Goal: Transaction & Acquisition: Subscribe to service/newsletter

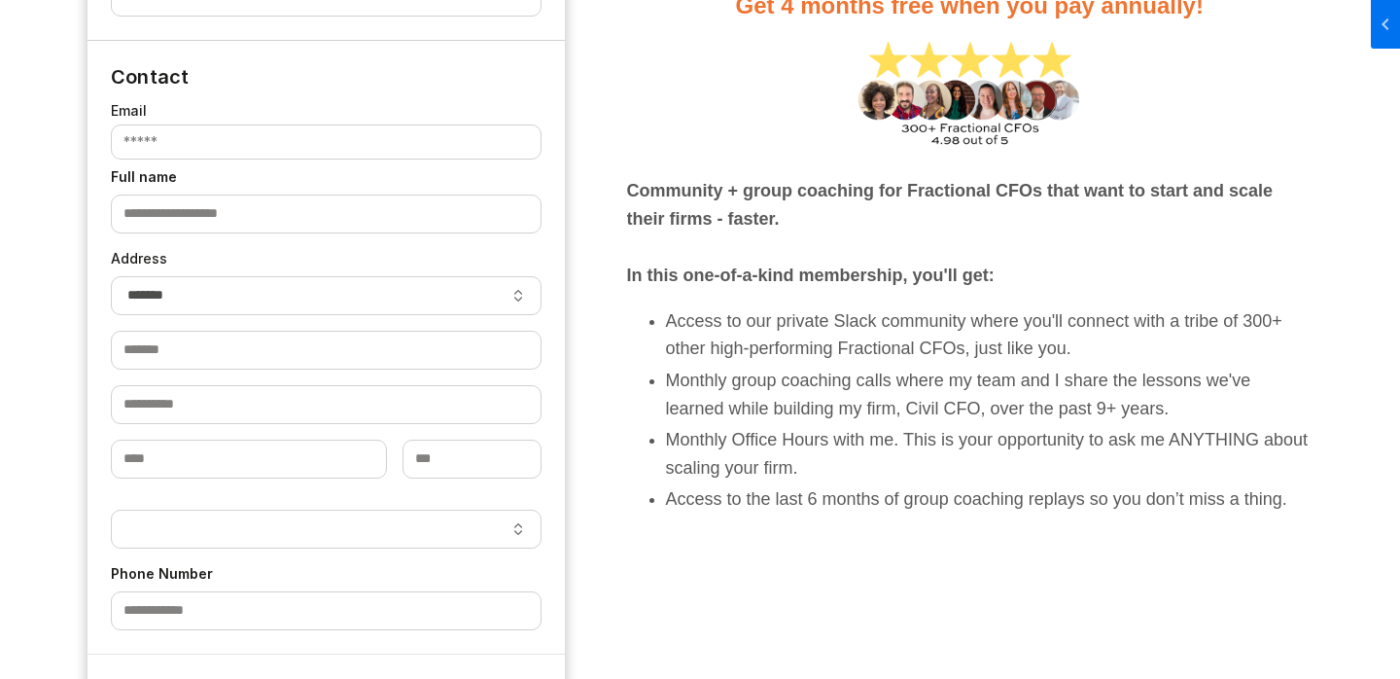
select select "**"
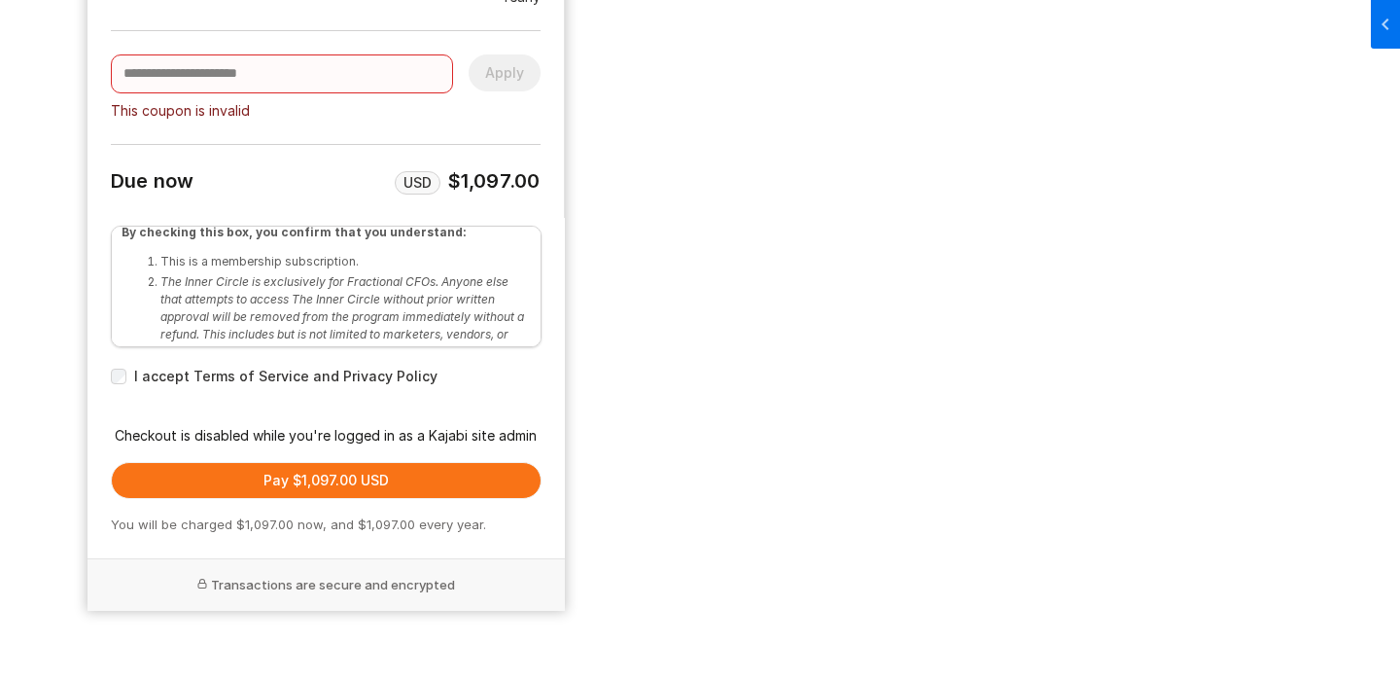
scroll to position [7, 0]
click at [300, 70] on input "Discount or coupon code" at bounding box center [282, 73] width 342 height 39
click at [286, 127] on div "This coupon is invalid Apply Due now USD $1,097.00" at bounding box center [326, 112] width 430 height 164
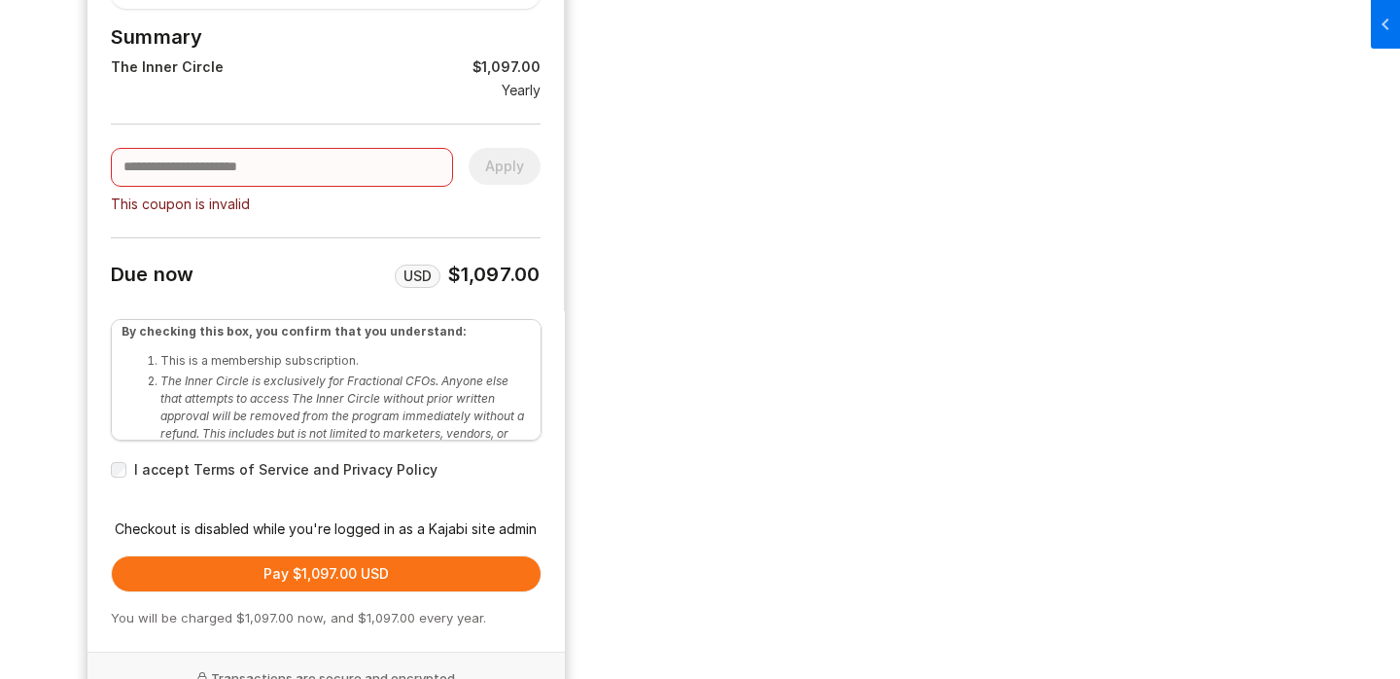
scroll to position [1609, 0]
click at [259, 157] on input "Discount or coupon code" at bounding box center [282, 168] width 342 height 39
click at [268, 115] on div "Add to your purchase Ultimate CFO Template Pack LIMITED TIME OFFER: Don't waste…" at bounding box center [326, 19] width 430 height 540
click at [268, 162] on input "Discount or coupon code" at bounding box center [282, 168] width 342 height 39
click at [267, 127] on div "This coupon is invalid Apply Due now USD $1,097.00" at bounding box center [326, 206] width 430 height 164
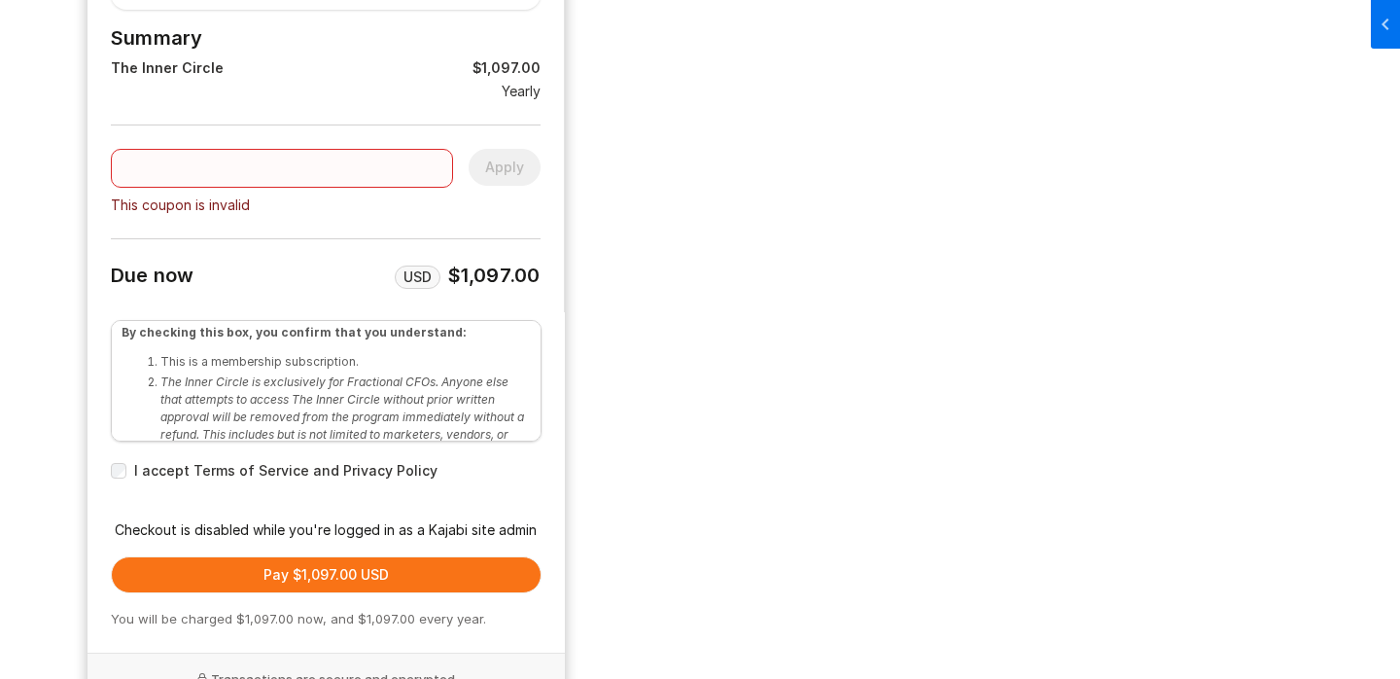
click at [270, 172] on input "Discount or coupon code" at bounding box center [282, 168] width 342 height 39
click at [270, 132] on div "This coupon is invalid Apply Due now USD $1,097.00" at bounding box center [326, 206] width 430 height 164
click at [270, 181] on input "Discount or coupon code" at bounding box center [282, 168] width 342 height 39
click at [269, 131] on div "This coupon is invalid Apply Due now USD $1,097.00" at bounding box center [326, 206] width 430 height 164
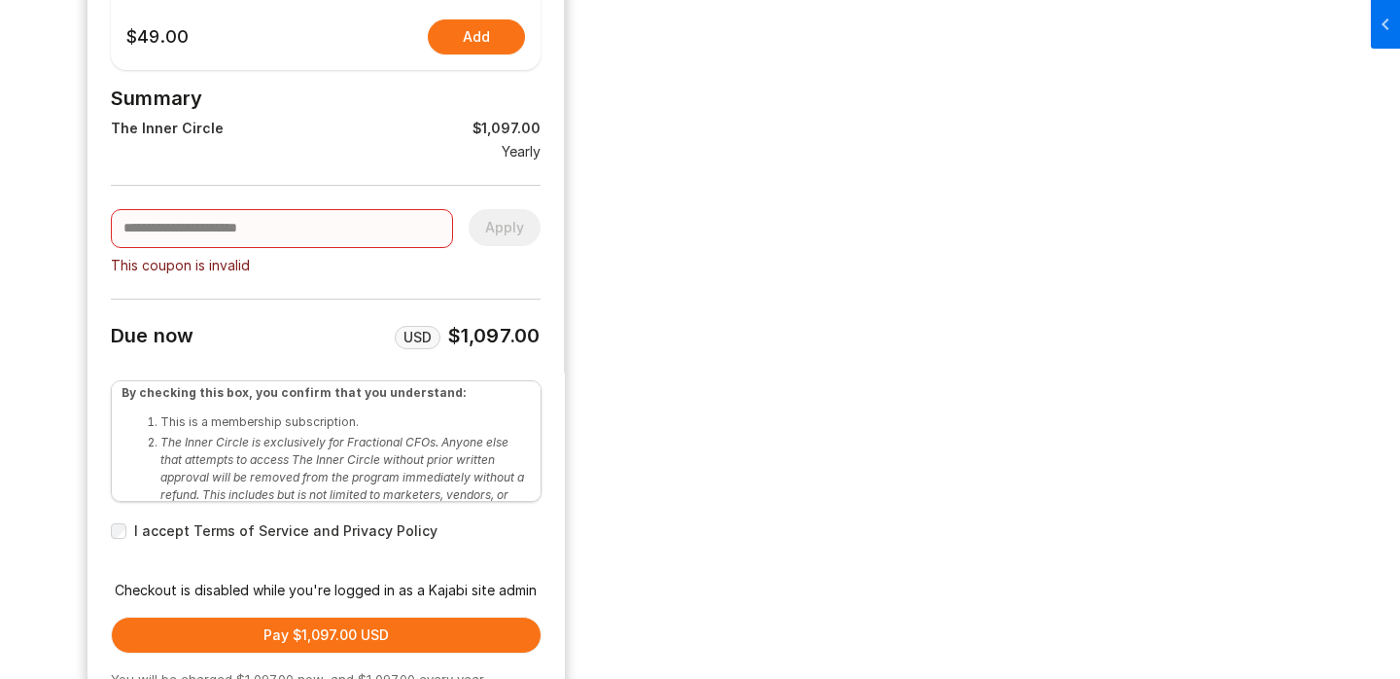
scroll to position [1533, 0]
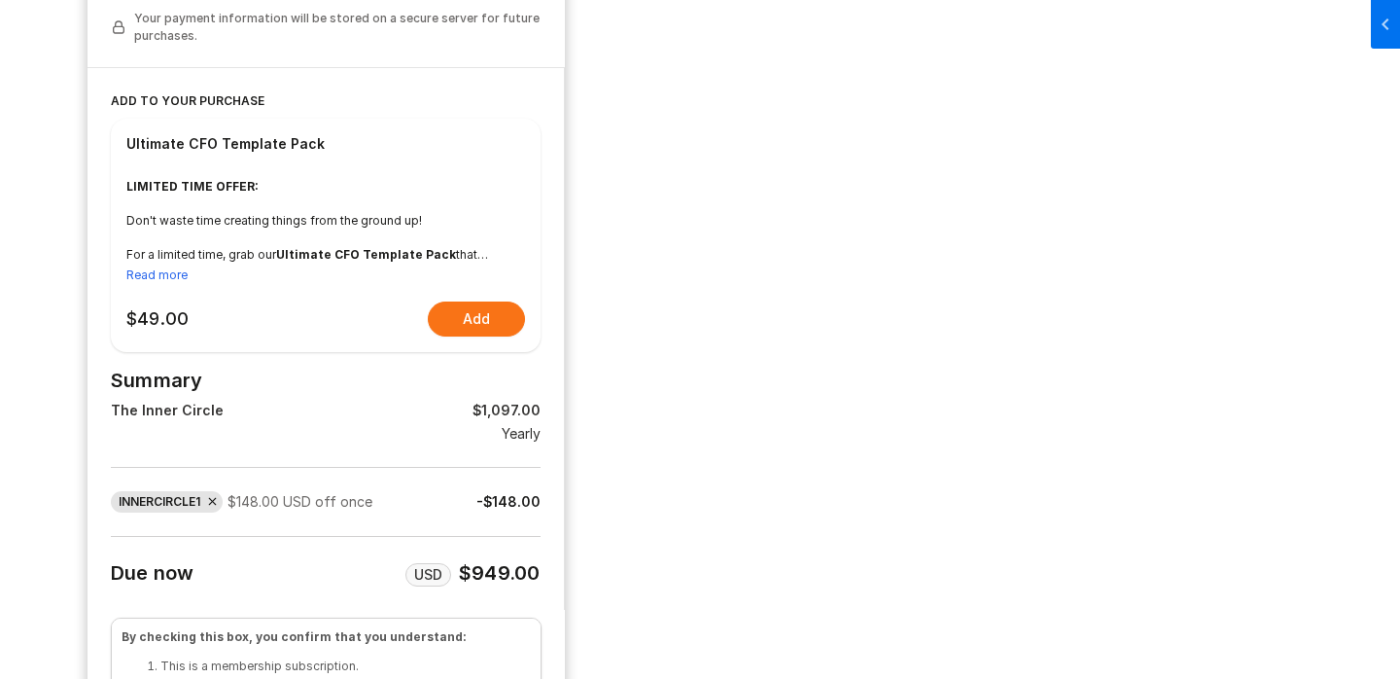
select select "**"
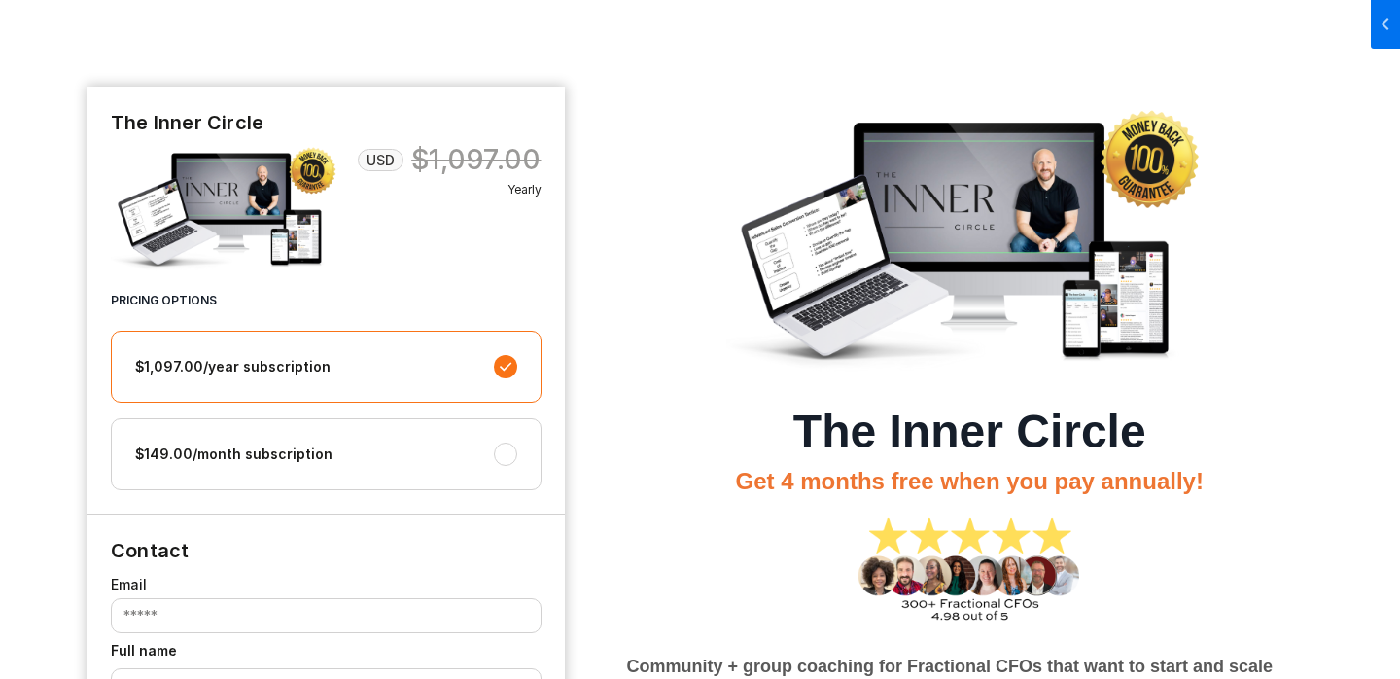
click at [371, 450] on pds-box at bounding box center [427, 453] width 180 height 23
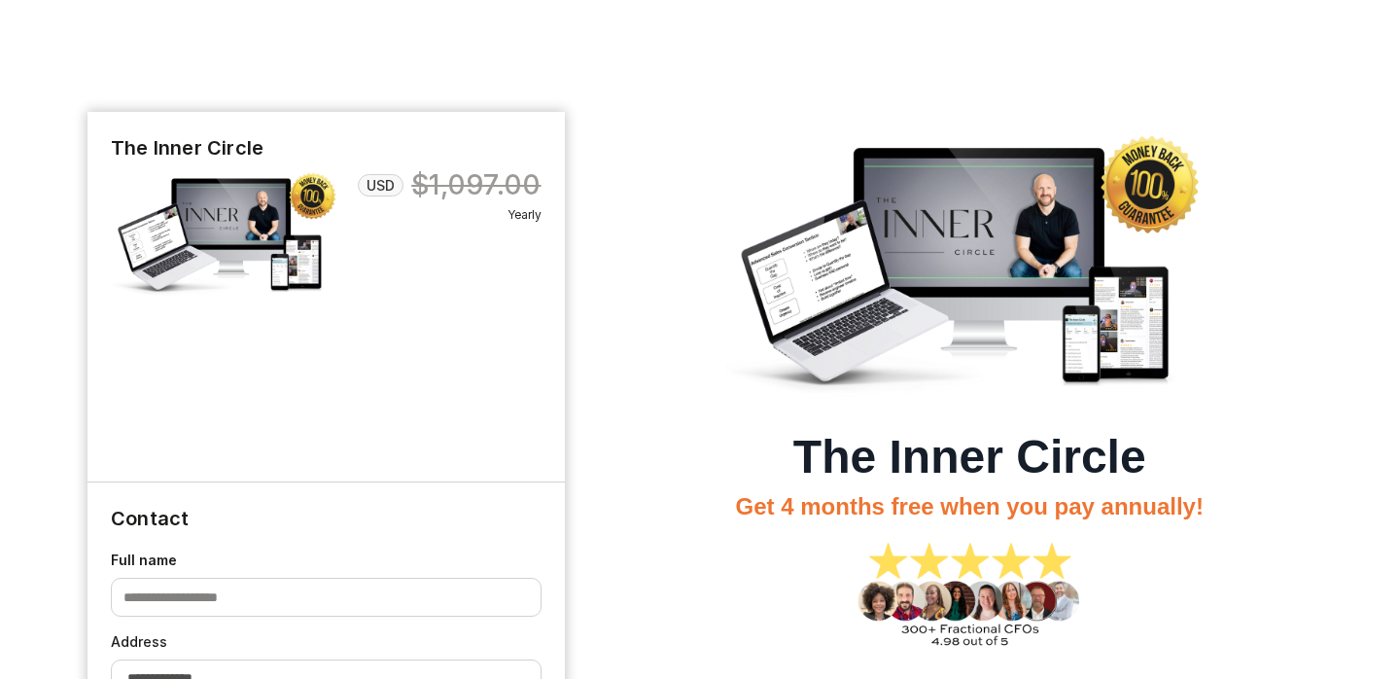
select select "**"
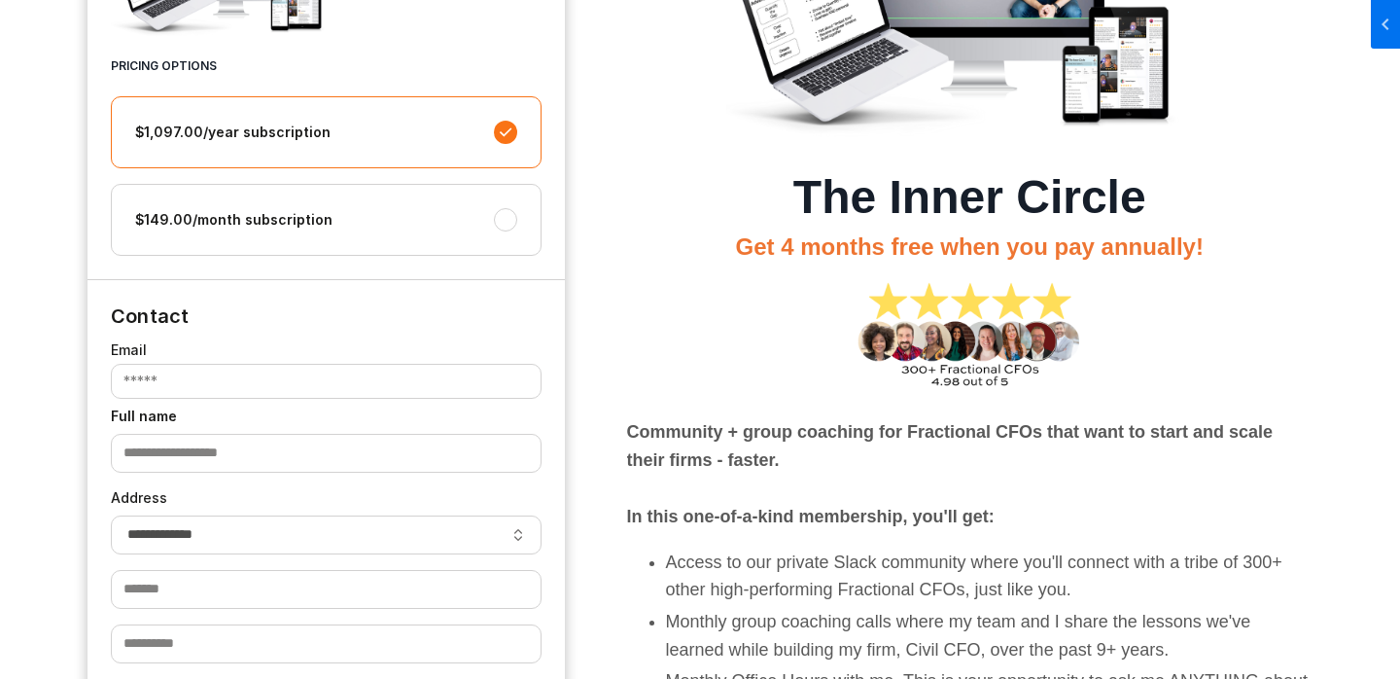
click at [460, 205] on pds-box "$149.00/month subscription" at bounding box center [326, 219] width 390 height 31
